Goal: Download file/media

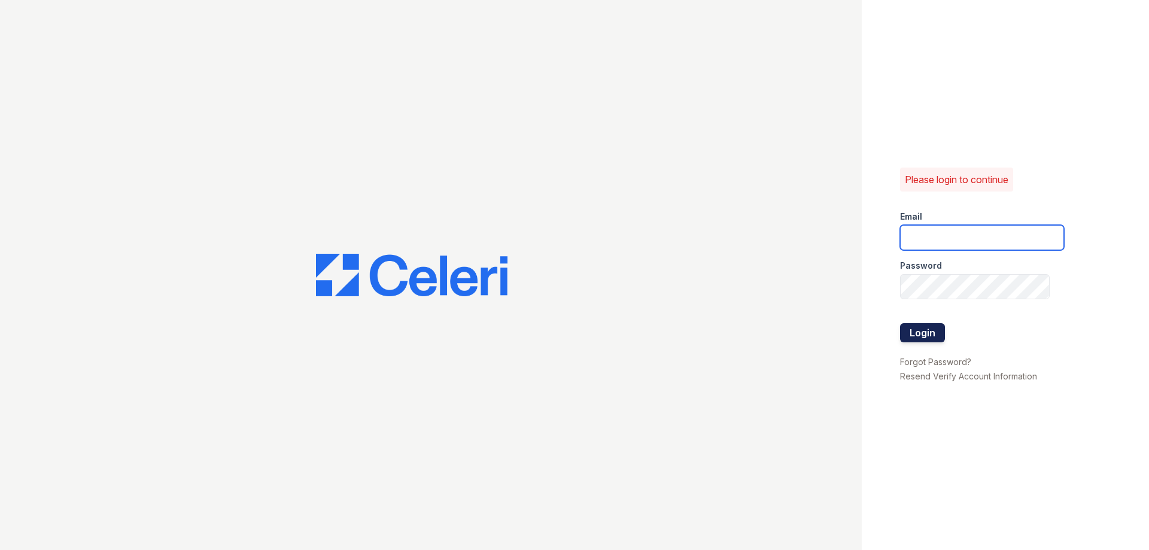
type input "[EMAIL_ADDRESS][DOMAIN_NAME]"
click at [931, 330] on button "Login" at bounding box center [922, 332] width 45 height 19
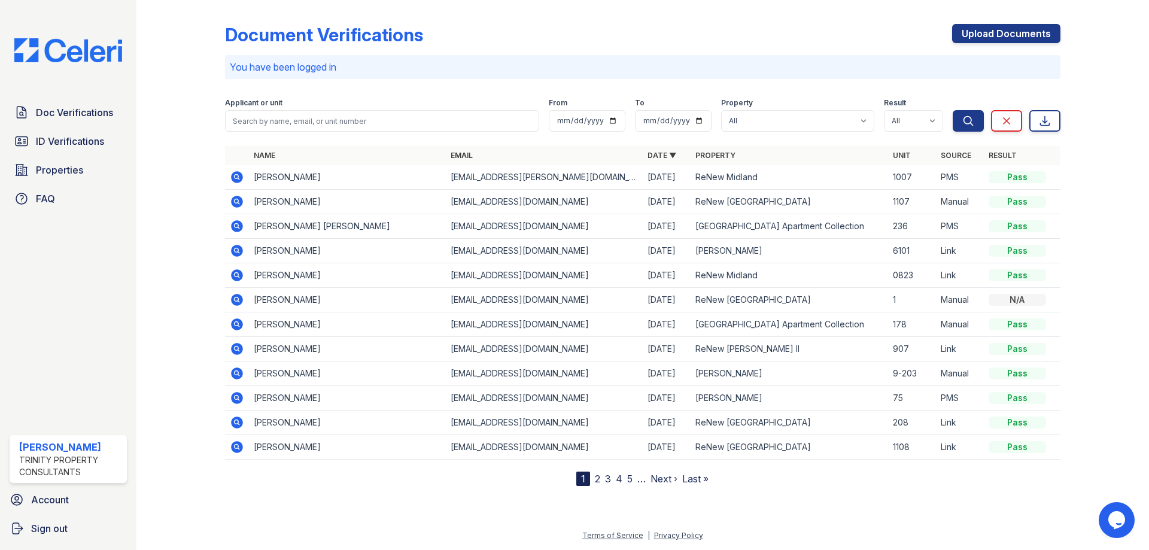
click at [239, 247] on icon at bounding box center [237, 251] width 12 height 12
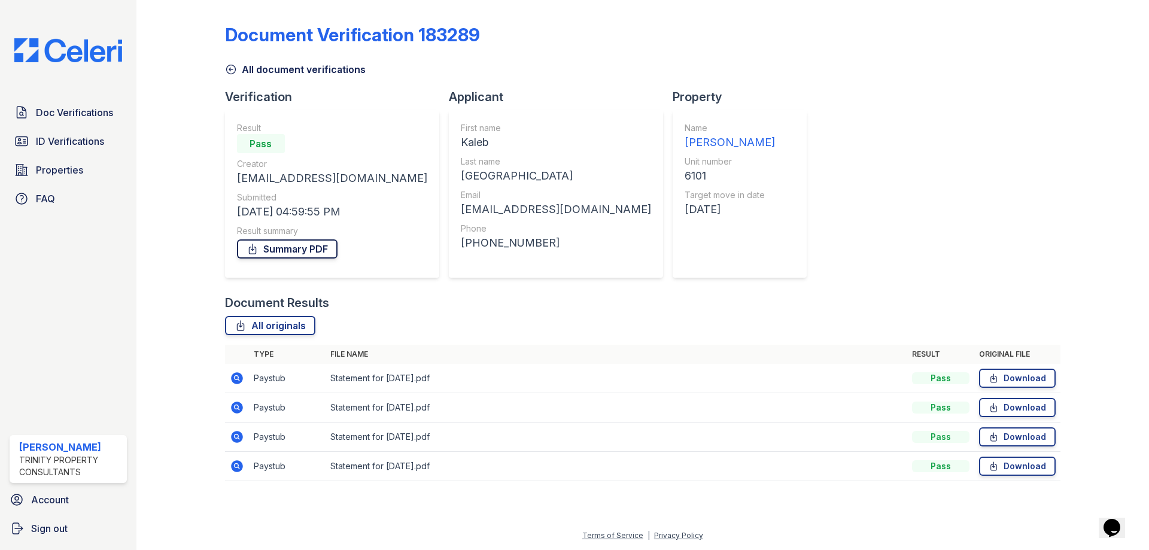
click at [272, 249] on link "Summary PDF" at bounding box center [287, 248] width 101 height 19
